Goal: Information Seeking & Learning: Understand process/instructions

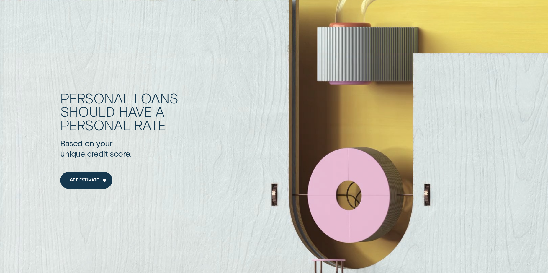
scroll to position [591, 0]
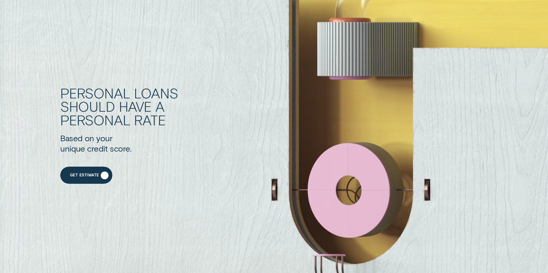
click at [88, 179] on div "Get Estimate" at bounding box center [86, 175] width 52 height 17
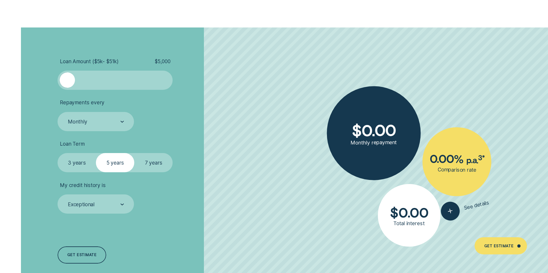
scroll to position [1314, 0]
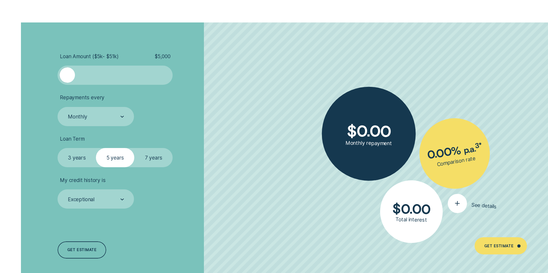
click at [456, 204] on icon "button" at bounding box center [457, 202] width 10 height 9
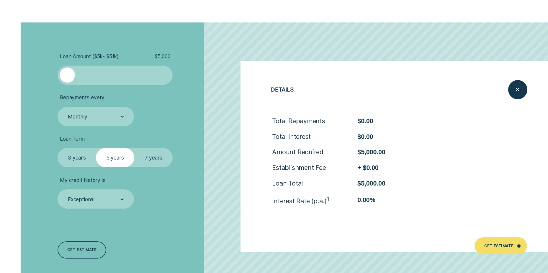
drag, startPoint x: 178, startPoint y: 102, endPoint x: 232, endPoint y: 102, distance: 54.0
click at [182, 102] on li "Repayments every Monthly" at bounding box center [146, 110] width 177 height 32
click at [518, 89] on div "Close loan details" at bounding box center [518, 89] width 0 height 0
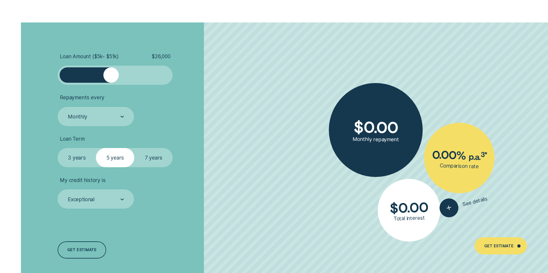
drag, startPoint x: 72, startPoint y: 76, endPoint x: 111, endPoint y: 80, distance: 38.8
click at [111, 80] on div at bounding box center [110, 74] width 15 height 15
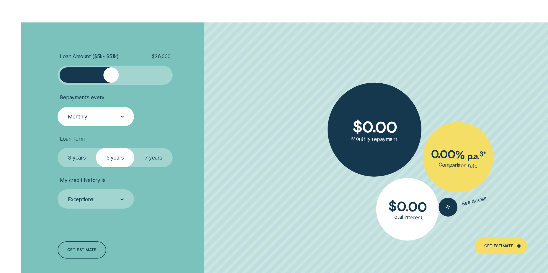
click at [110, 115] on div "Monthly" at bounding box center [95, 116] width 57 height 7
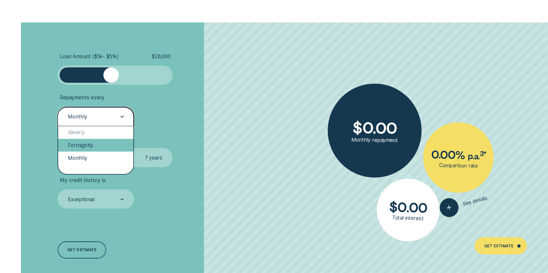
click at [102, 147] on div "Fortnightly" at bounding box center [95, 145] width 75 height 13
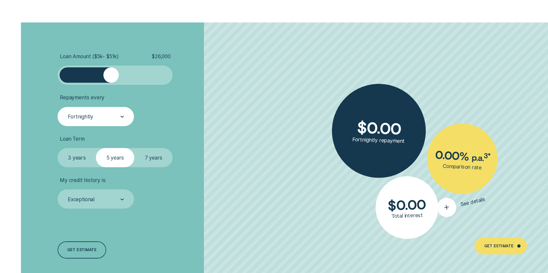
click at [449, 208] on div "button" at bounding box center [447, 207] width 23 height 23
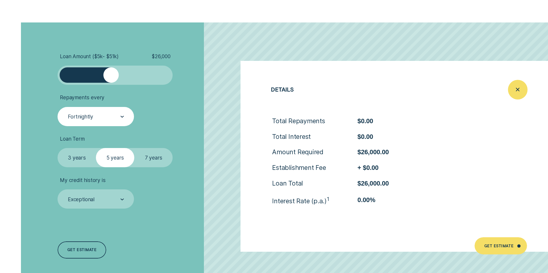
click at [518, 89] on icon "Close loan details" at bounding box center [518, 89] width 10 height 9
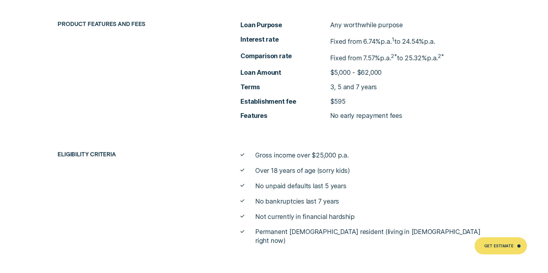
scroll to position [2613, 0]
